Goal: Task Accomplishment & Management: Manage account settings

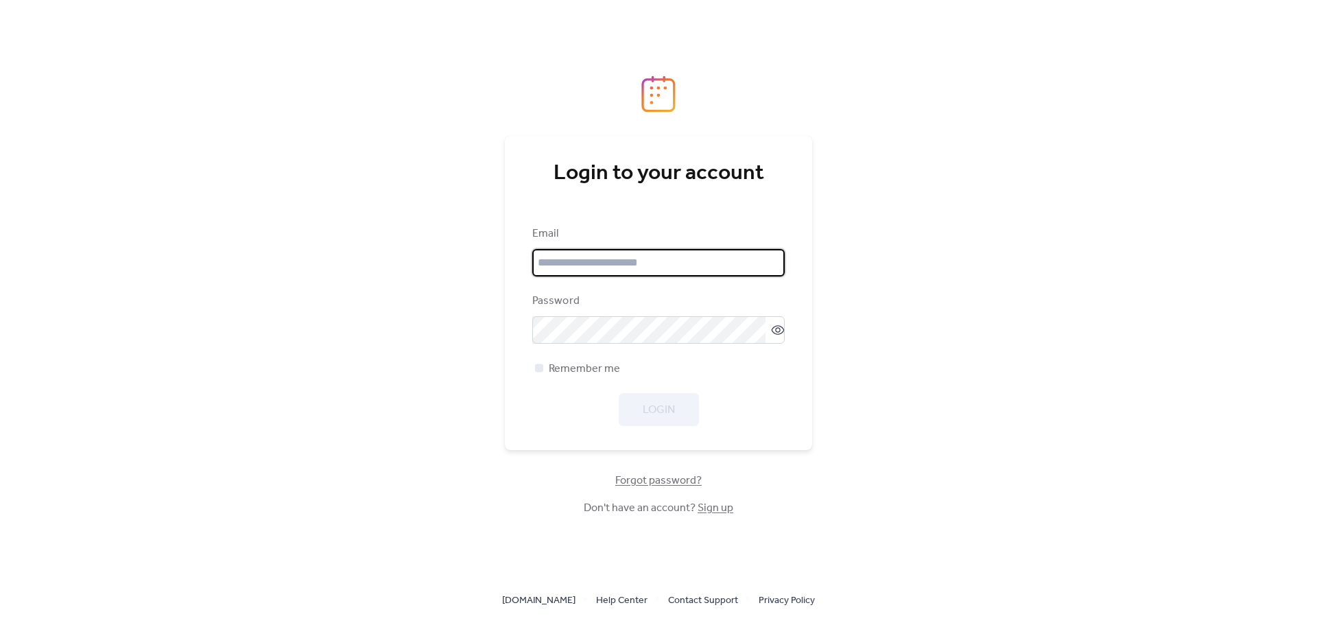
type input "**********"
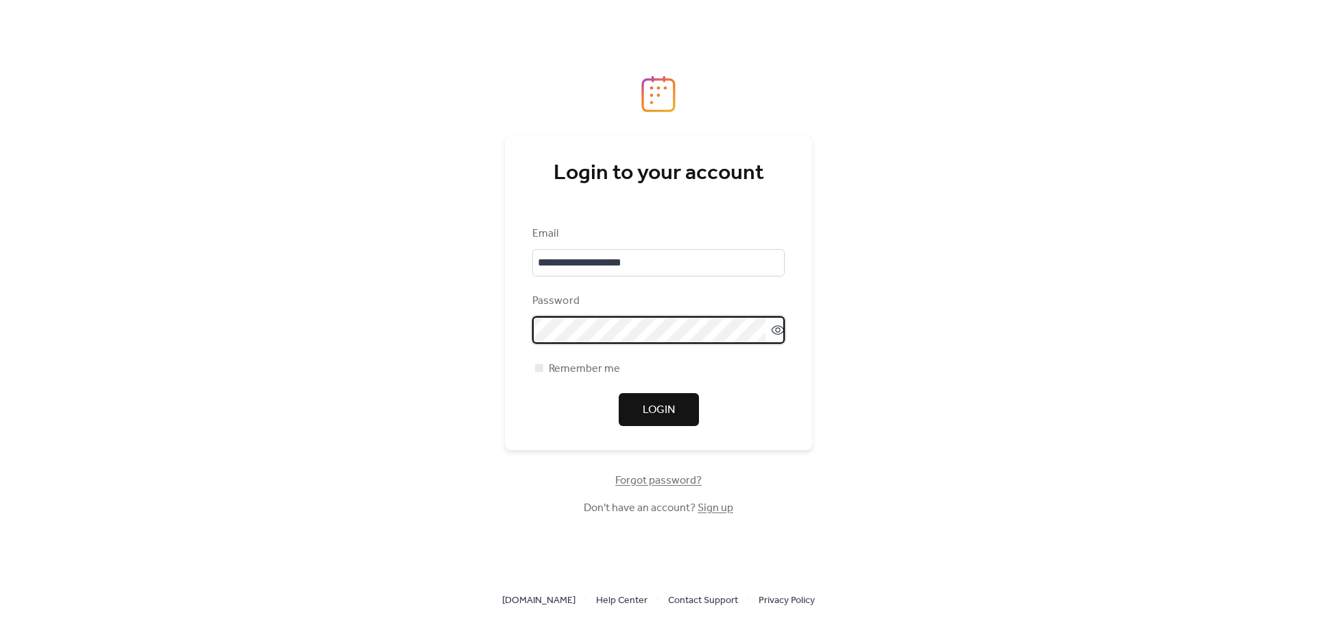
click at [498, 450] on div "**********" at bounding box center [658, 312] width 1317 height 625
click at [639, 401] on button "Login" at bounding box center [659, 409] width 80 height 33
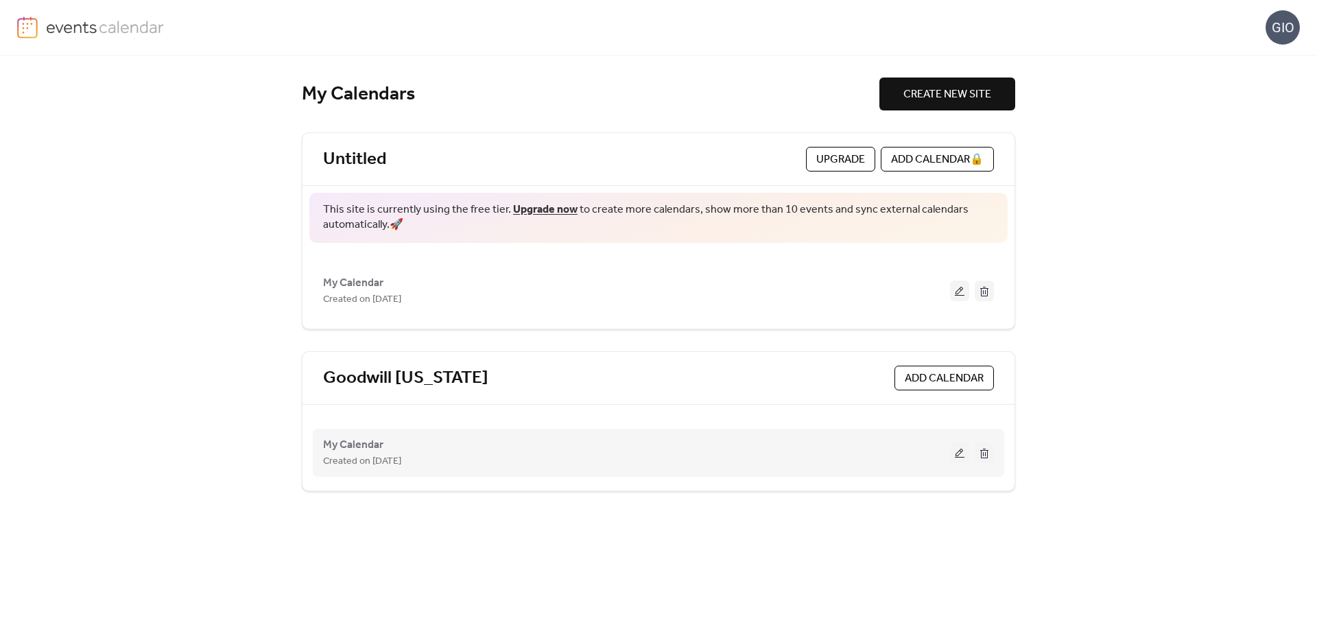
click at [929, 451] on div "My Calendar Created on [DATE]" at bounding box center [636, 452] width 627 height 33
click at [368, 447] on span "My Calendar" at bounding box center [353, 445] width 60 height 16
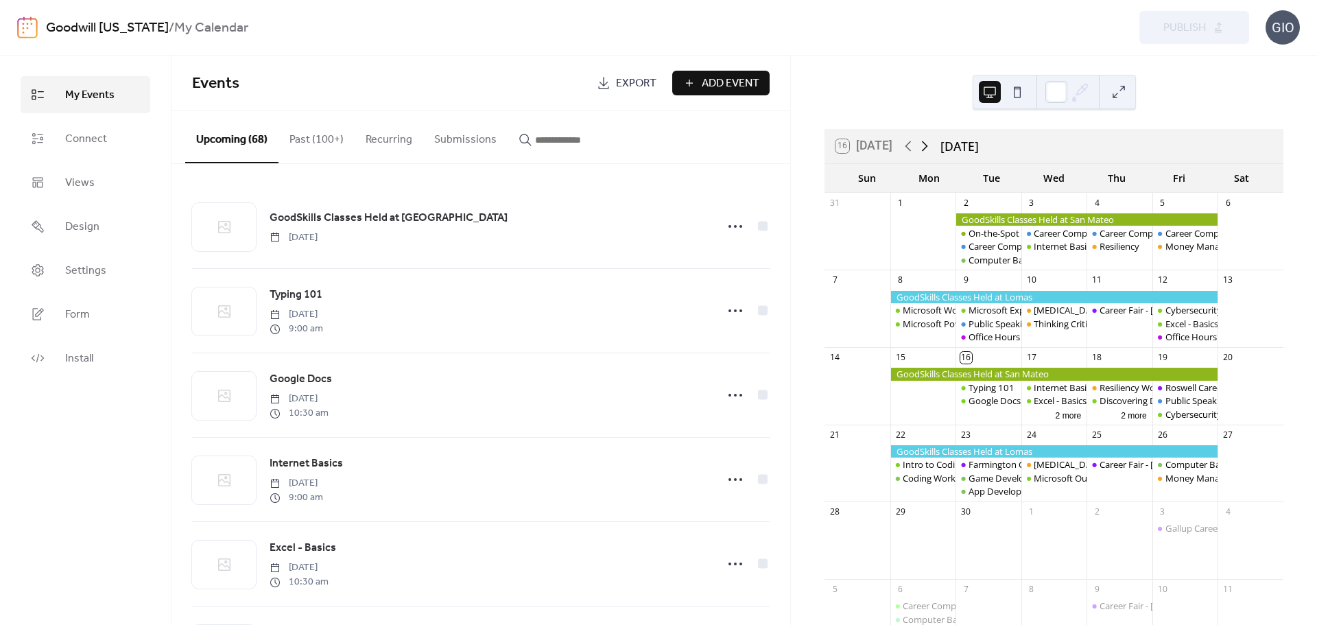
click at [926, 145] on icon at bounding box center [925, 146] width 16 height 16
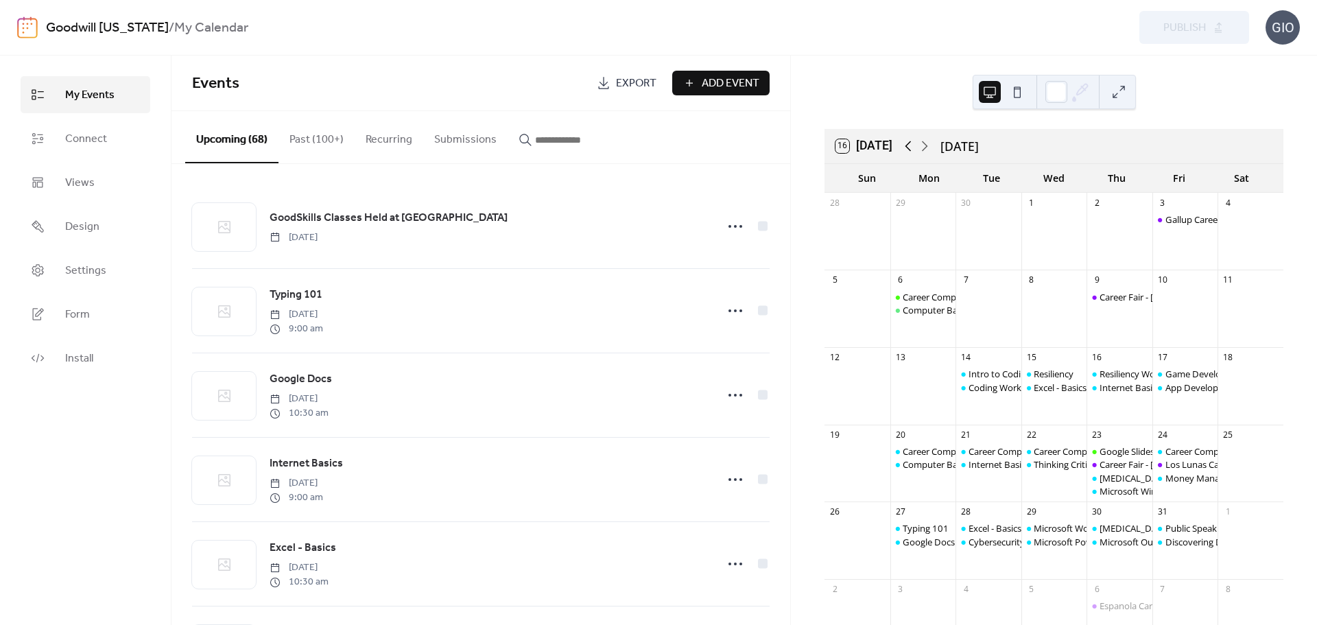
click at [915, 148] on icon at bounding box center [908, 146] width 16 height 16
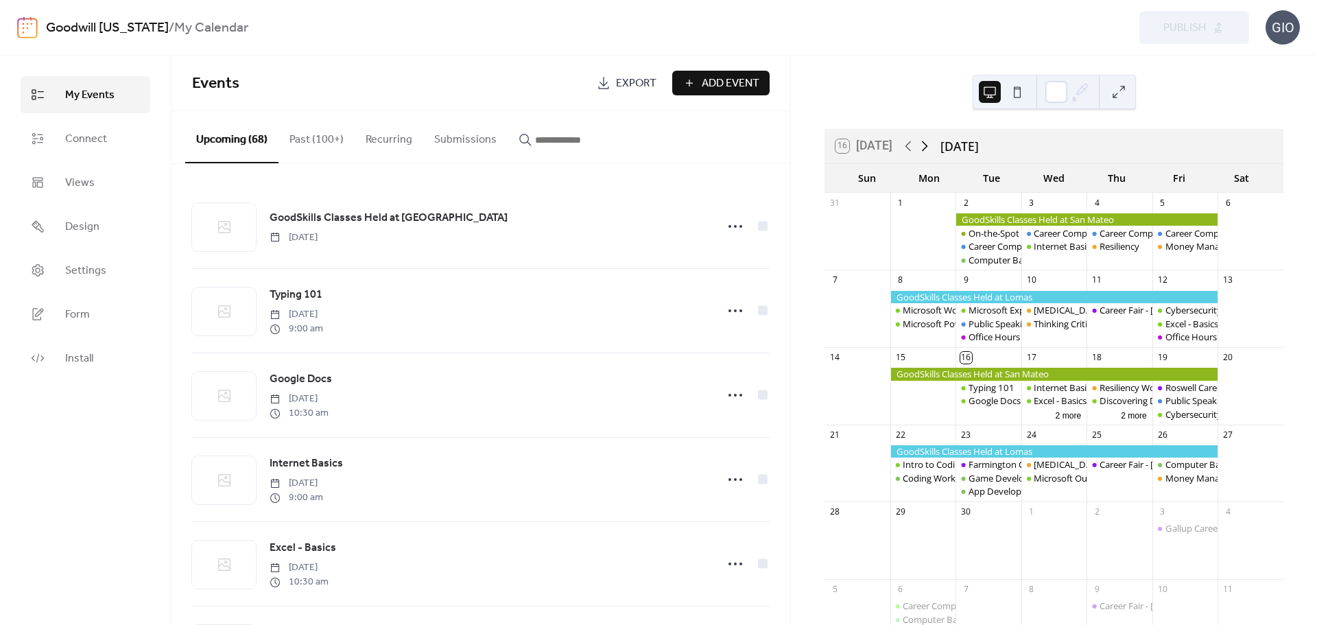
click at [922, 148] on icon at bounding box center [925, 146] width 16 height 16
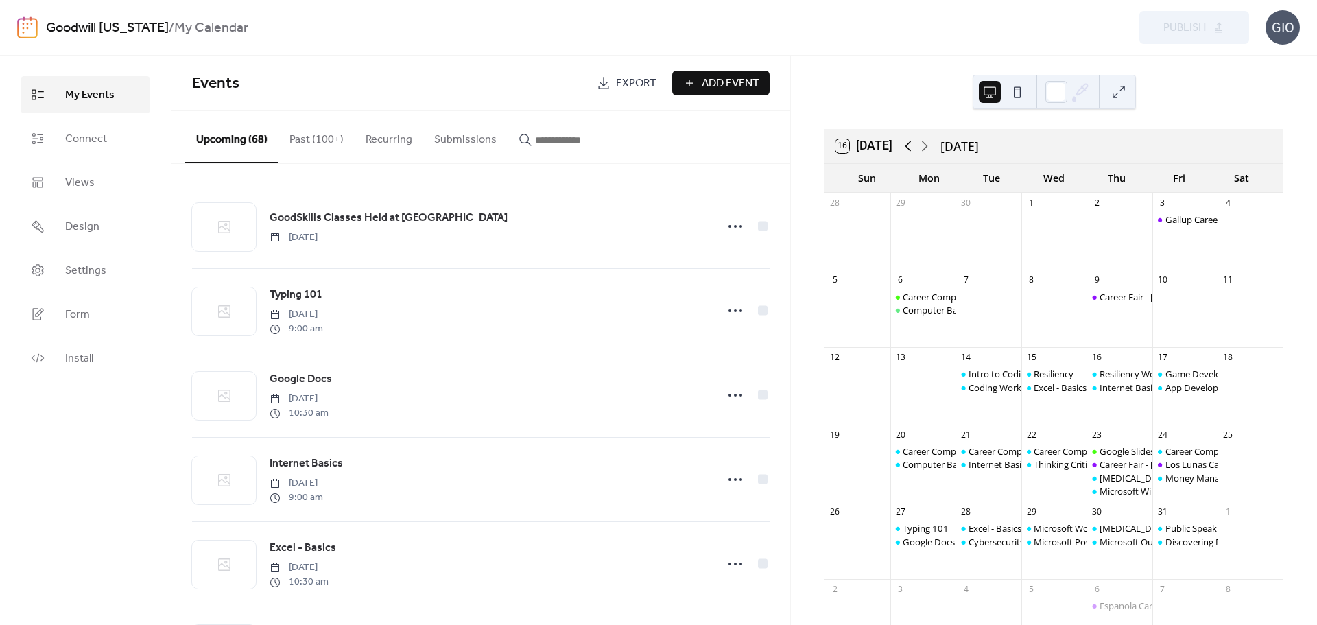
click at [905, 147] on icon at bounding box center [908, 146] width 16 height 16
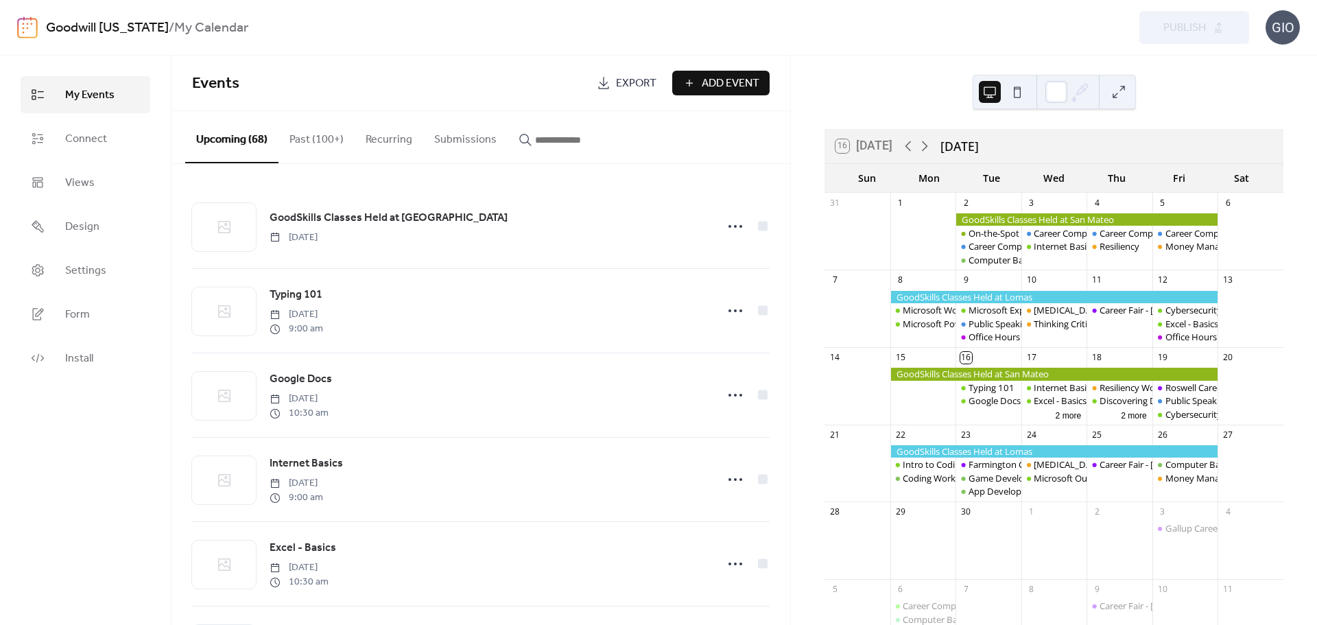
click at [574, 136] on input "button" at bounding box center [576, 140] width 82 height 16
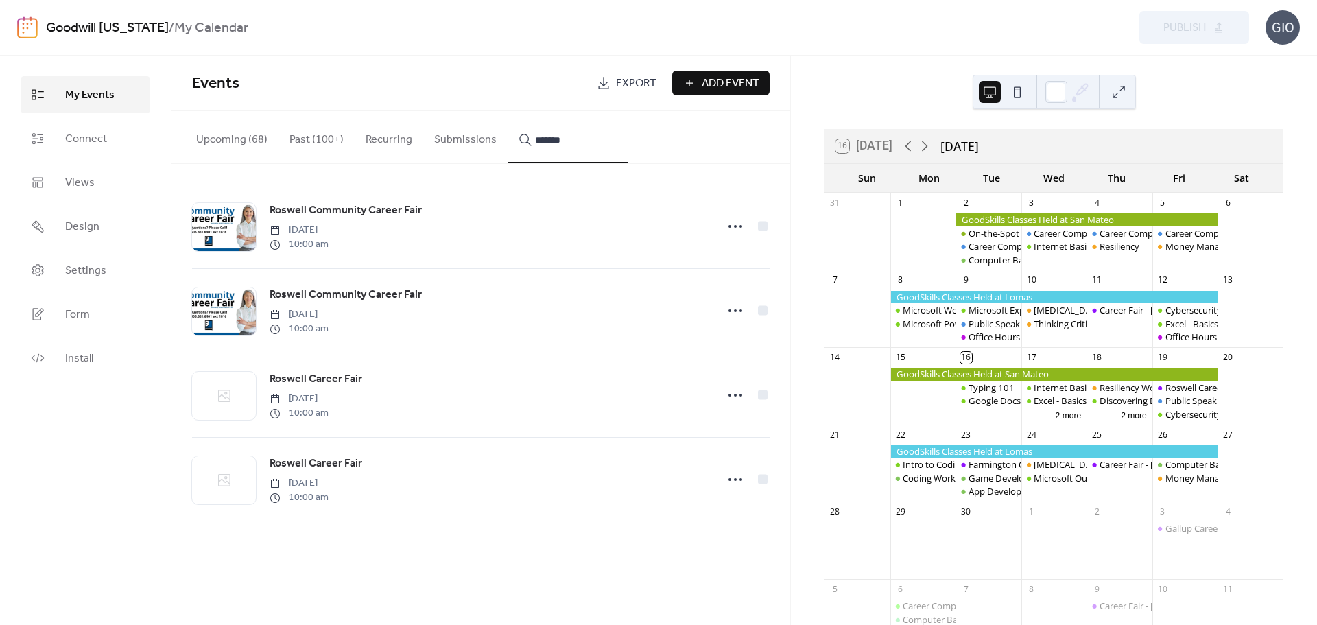
type input "*******"
click at [734, 484] on icon at bounding box center [736, 480] width 22 height 22
click at [698, 581] on span "Delete" at bounding box center [706, 577] width 29 height 16
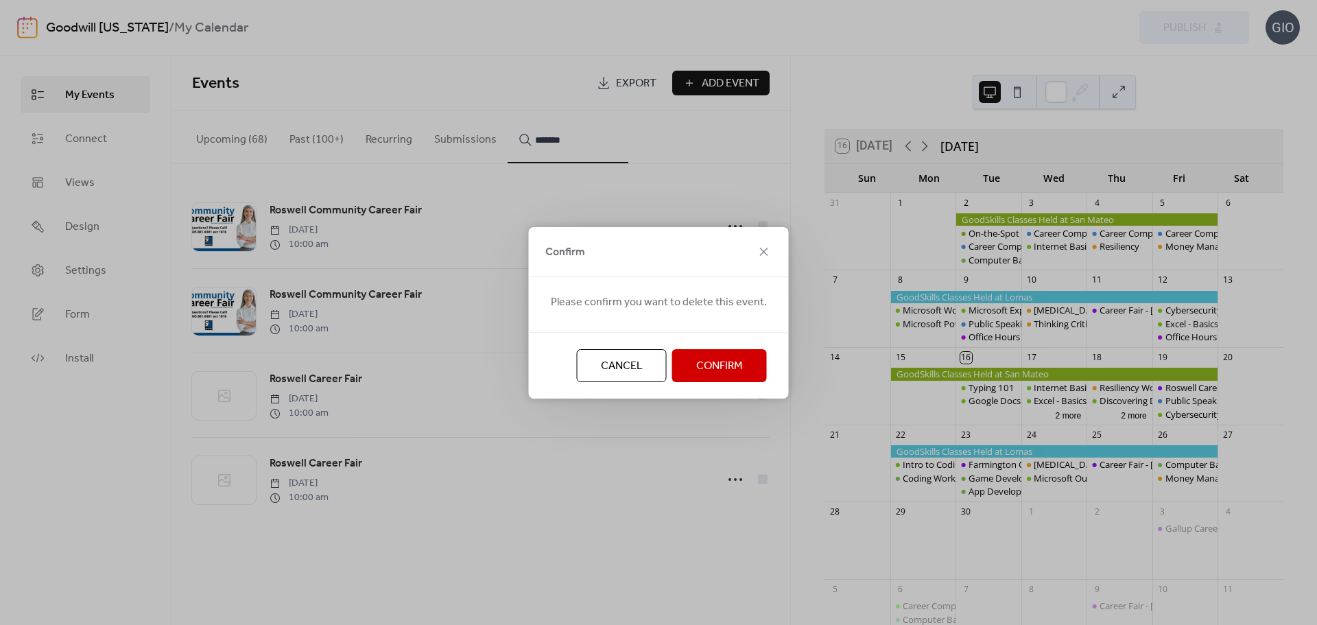
click at [720, 368] on span "Confirm" at bounding box center [719, 366] width 47 height 16
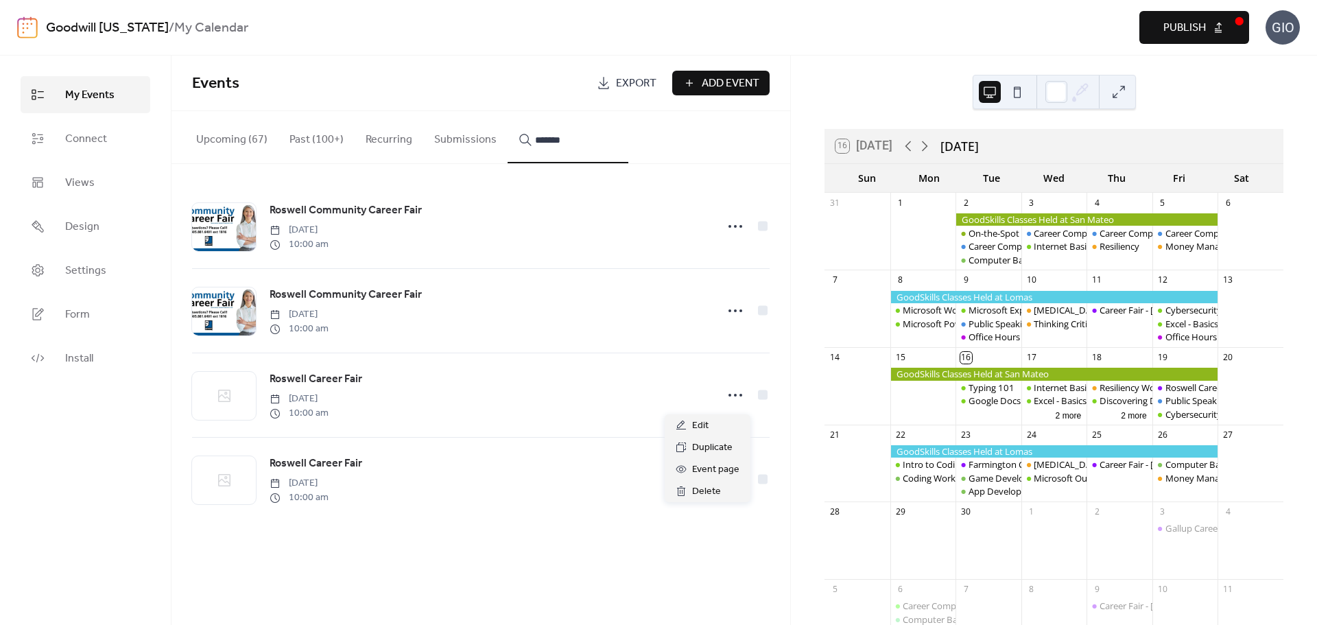
click at [731, 397] on circle at bounding box center [730, 395] width 3 height 3
click at [706, 489] on span "Delete" at bounding box center [706, 492] width 29 height 16
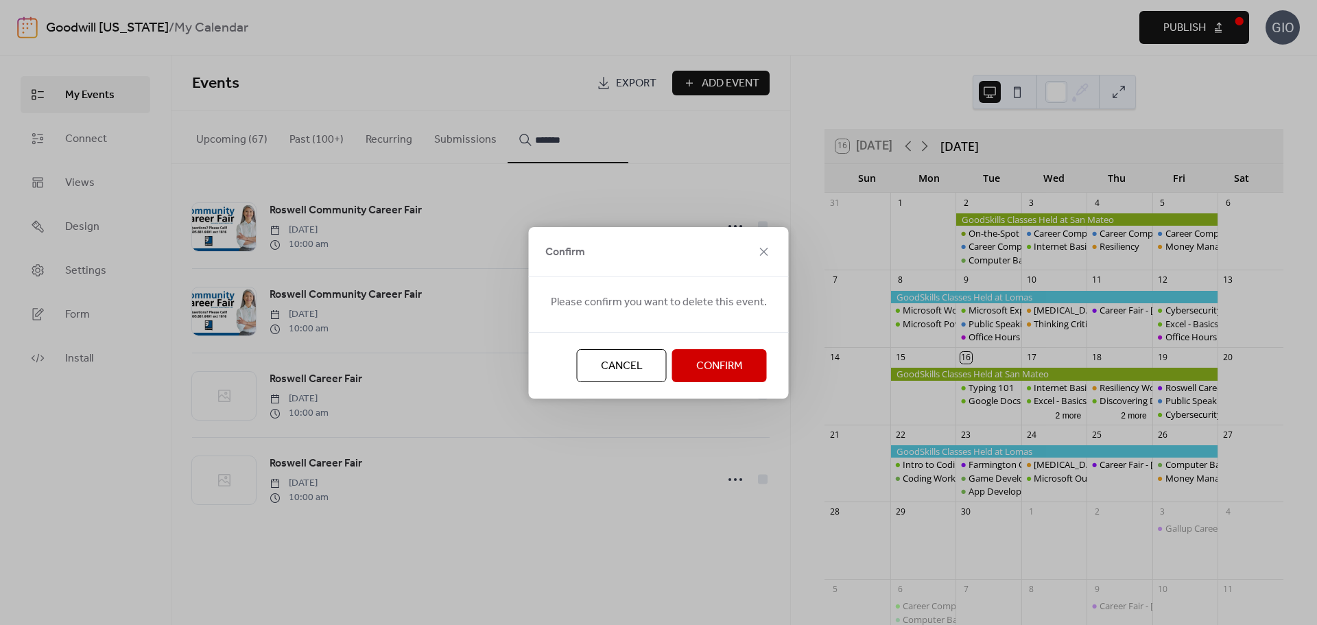
click at [716, 371] on span "Confirm" at bounding box center [719, 366] width 47 height 16
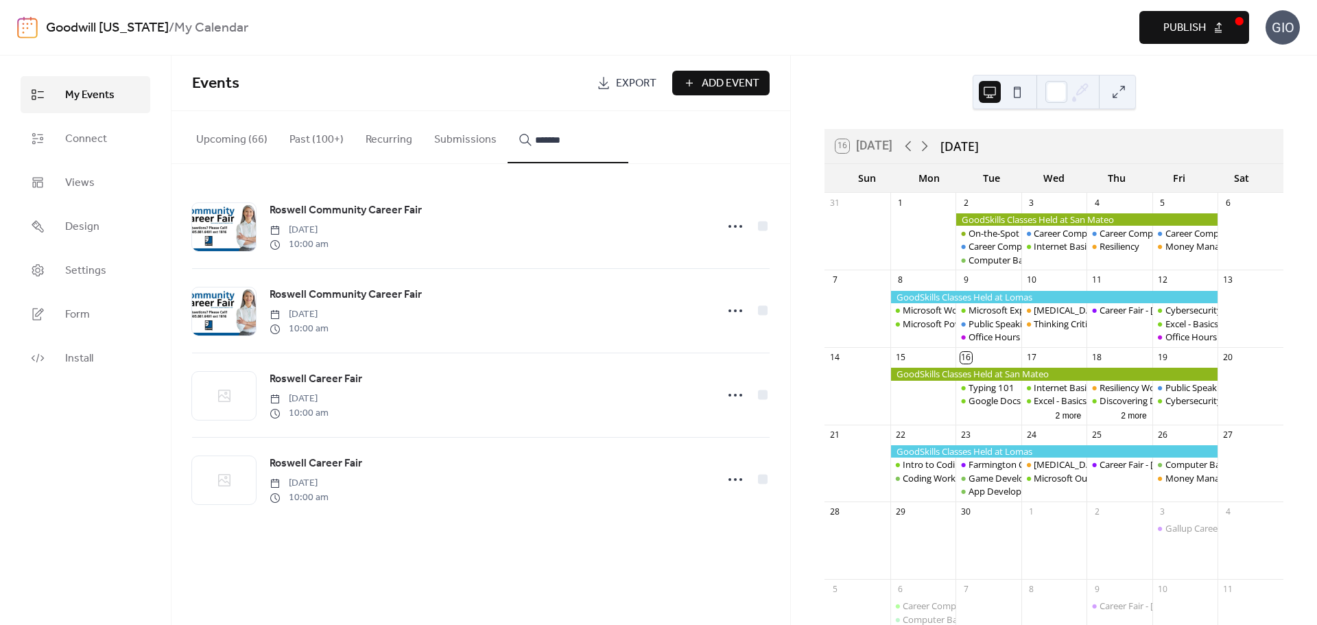
click at [1186, 25] on span "Publish" at bounding box center [1185, 28] width 43 height 16
